Goal: Task Accomplishment & Management: Complete application form

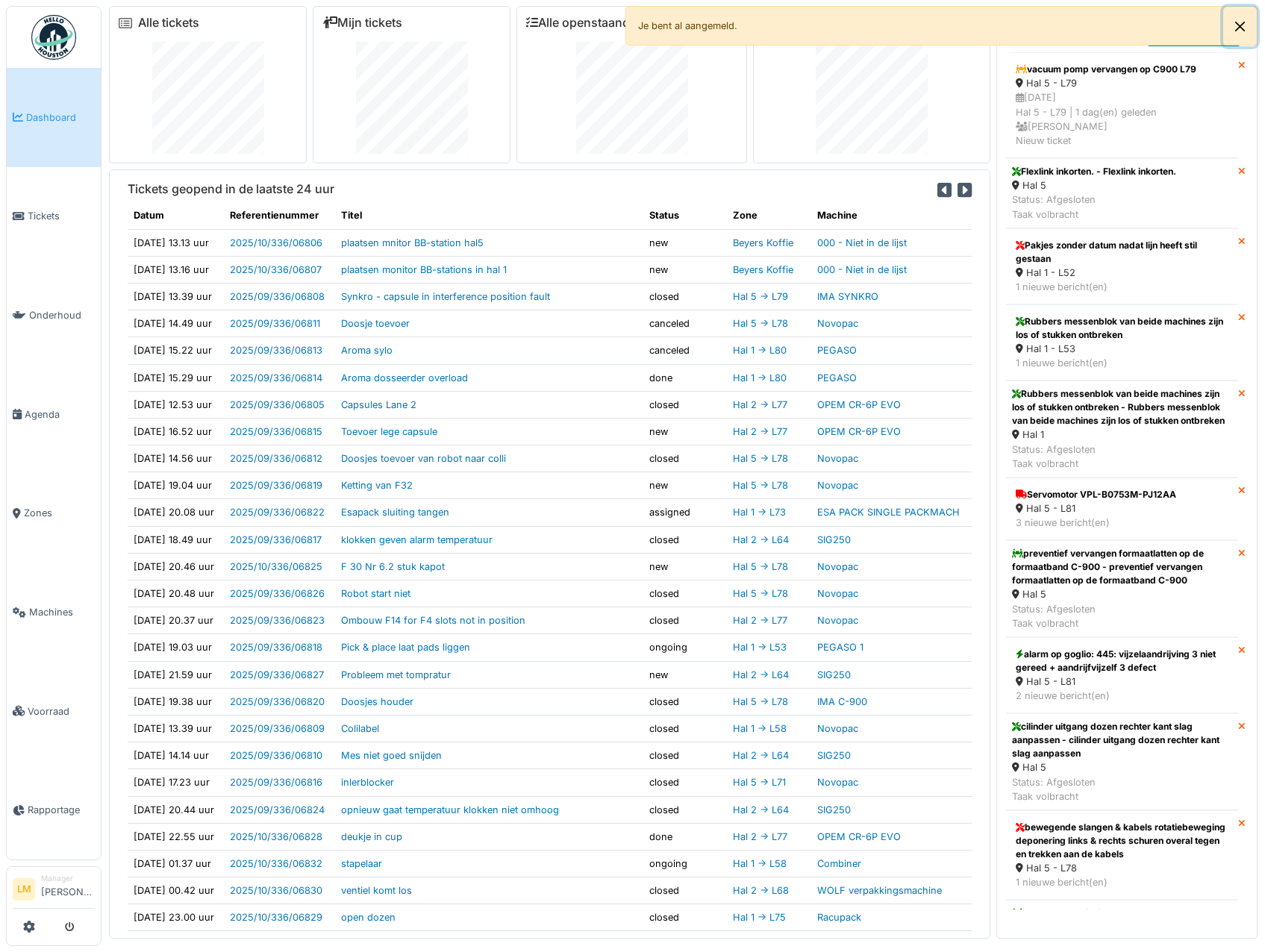
click at [1241, 21] on button "Close" at bounding box center [1240, 26] width 34 height 40
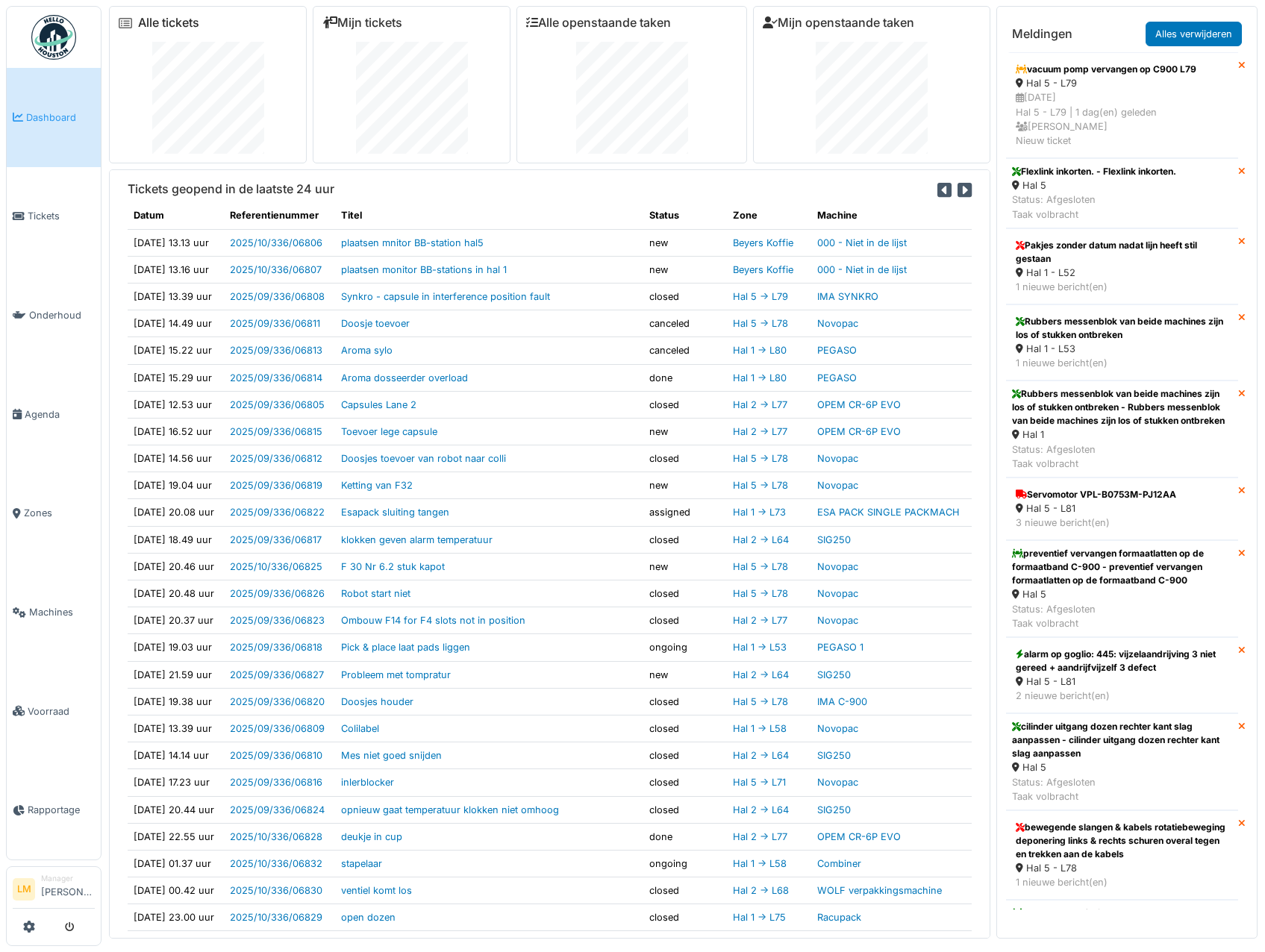
click at [154, 23] on link "Alle tickets" at bounding box center [169, 23] width 61 height 14
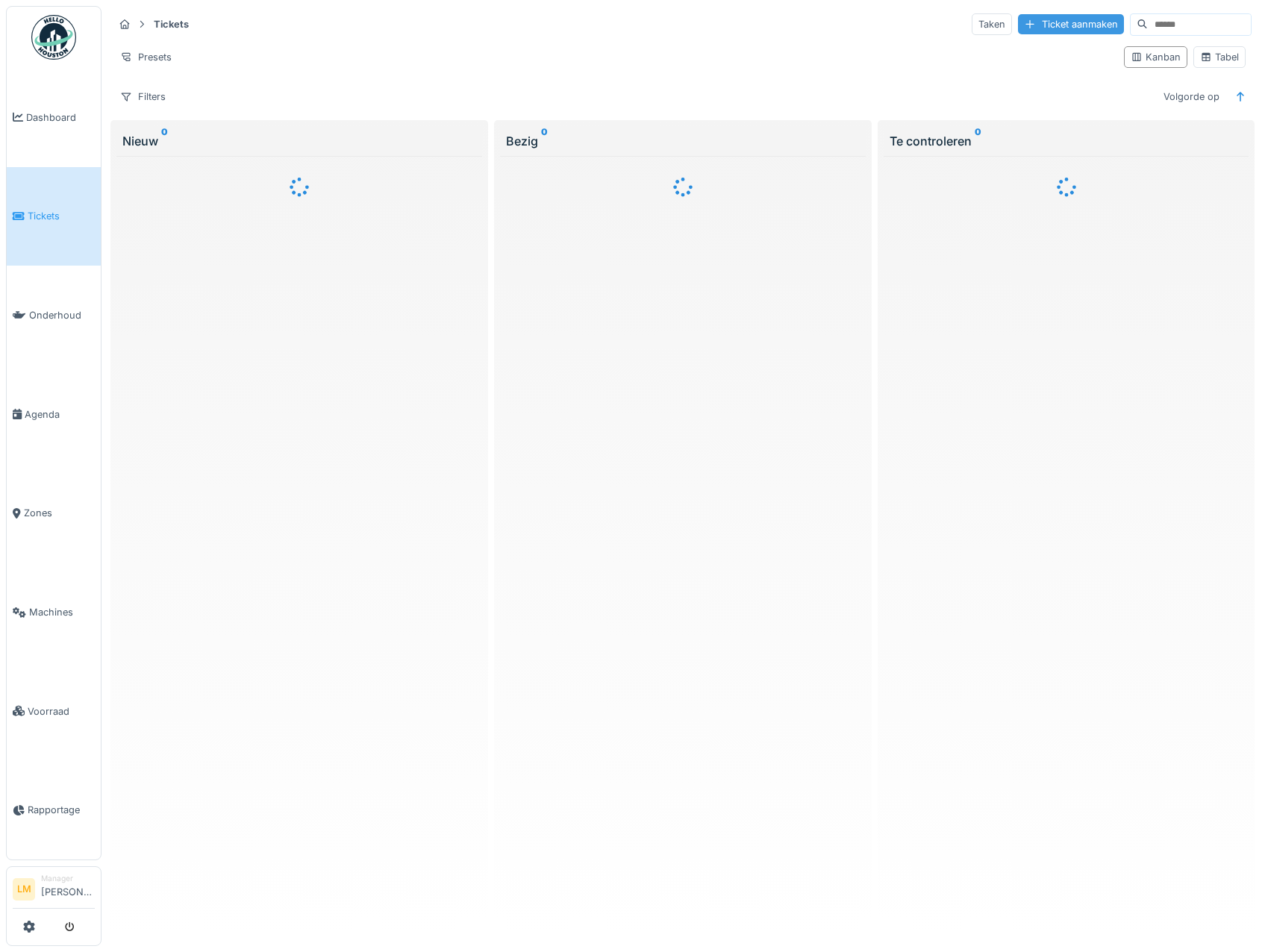
click at [1044, 29] on div "Ticket aanmaken" at bounding box center [1071, 24] width 106 height 20
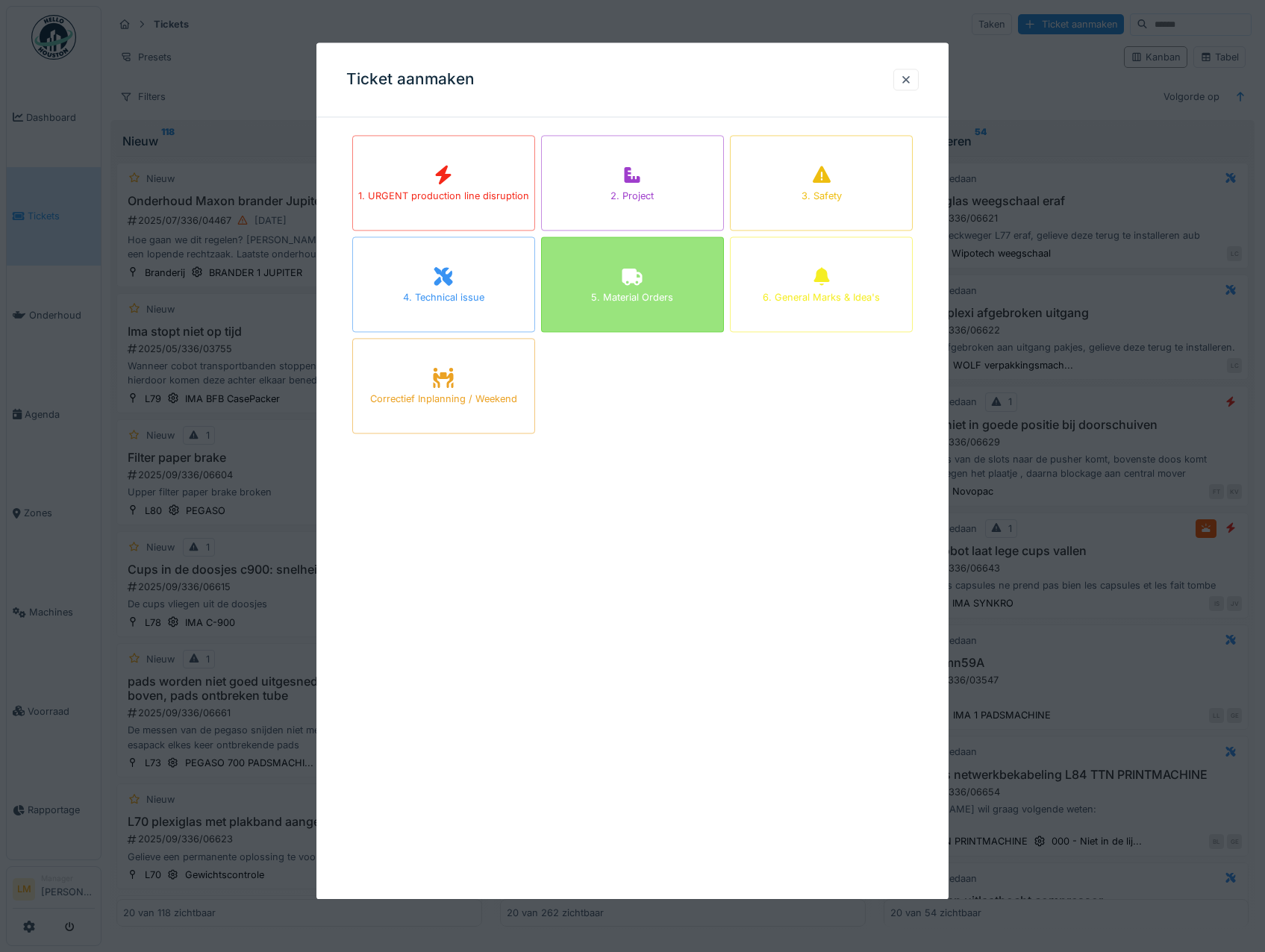
click at [644, 310] on div "5. Material Orders" at bounding box center [632, 284] width 183 height 96
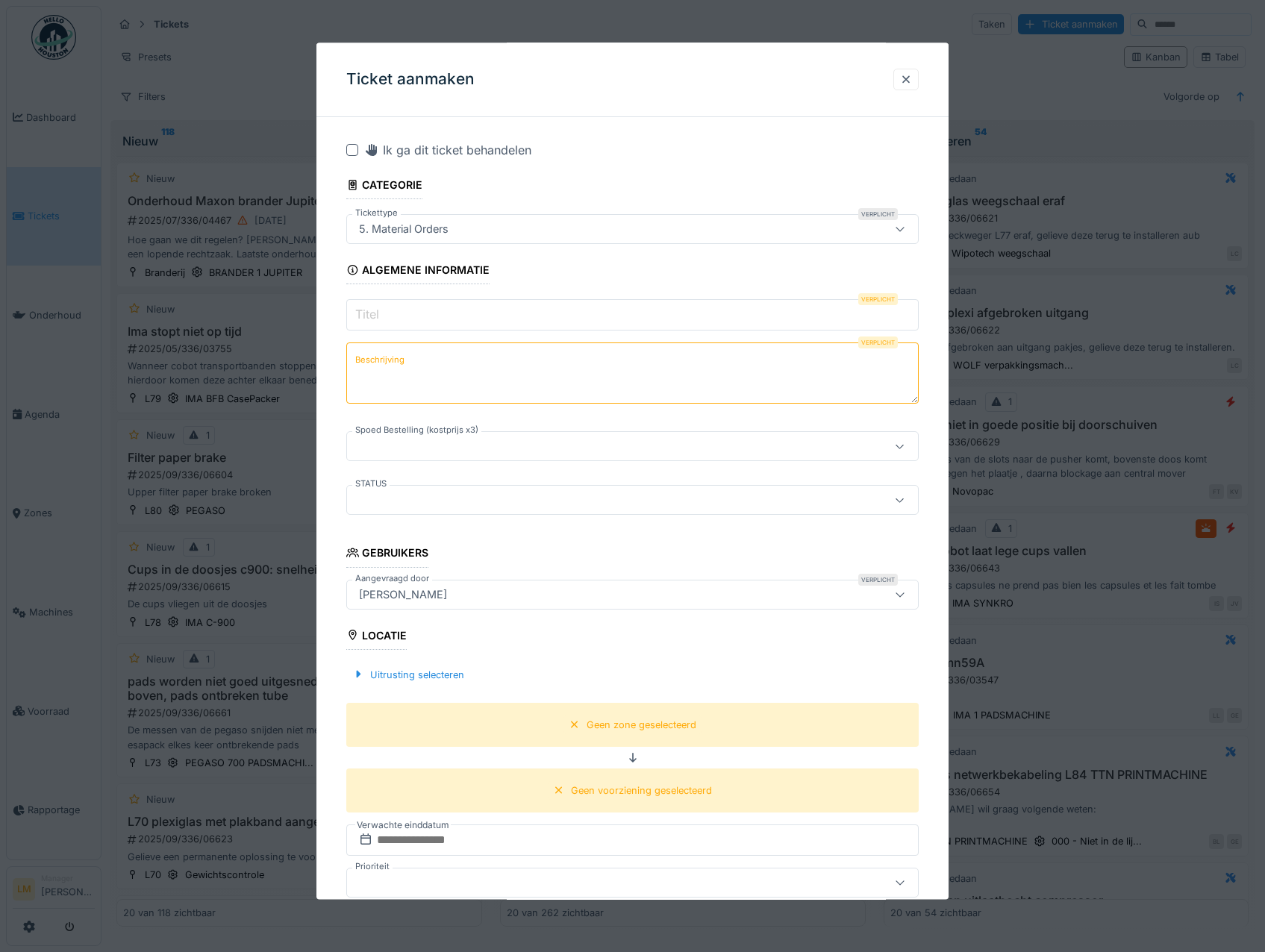
click at [466, 321] on input "Titel" at bounding box center [633, 315] width 573 height 31
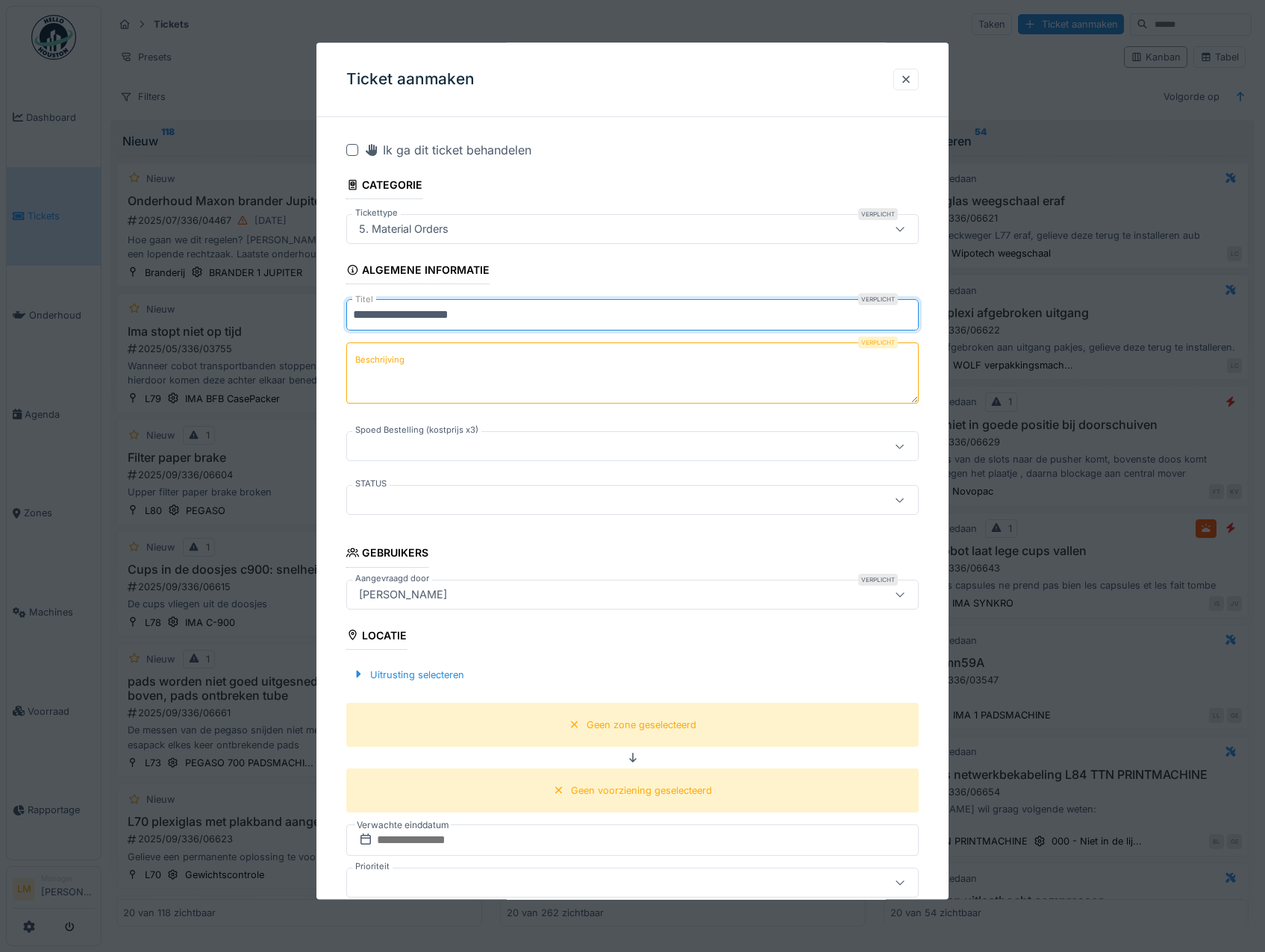
type input "**********"
